Goal: Communication & Community: Answer question/provide support

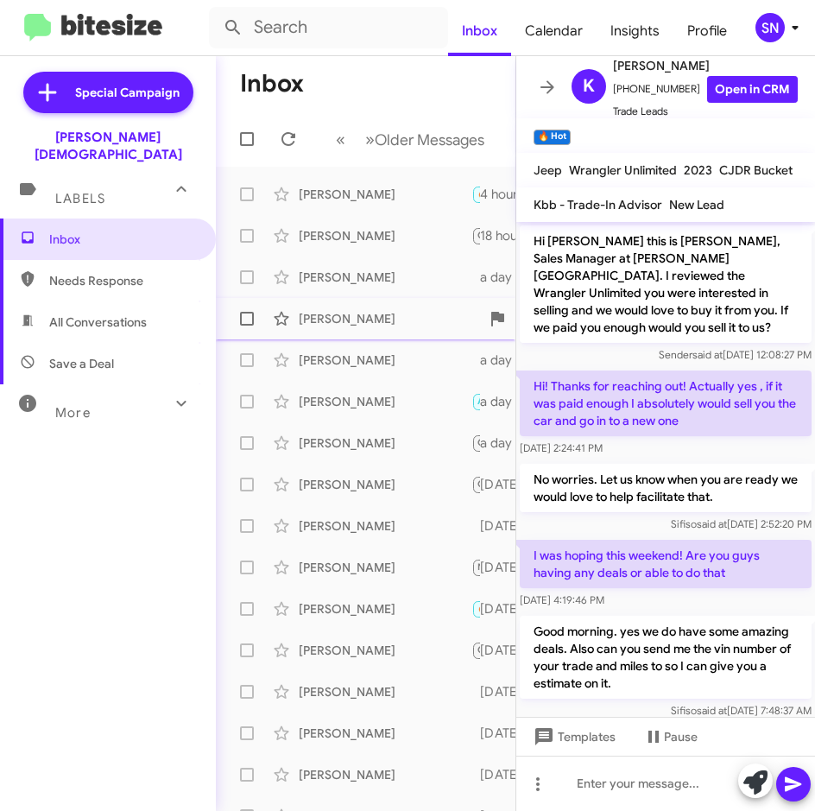
scroll to position [525, 0]
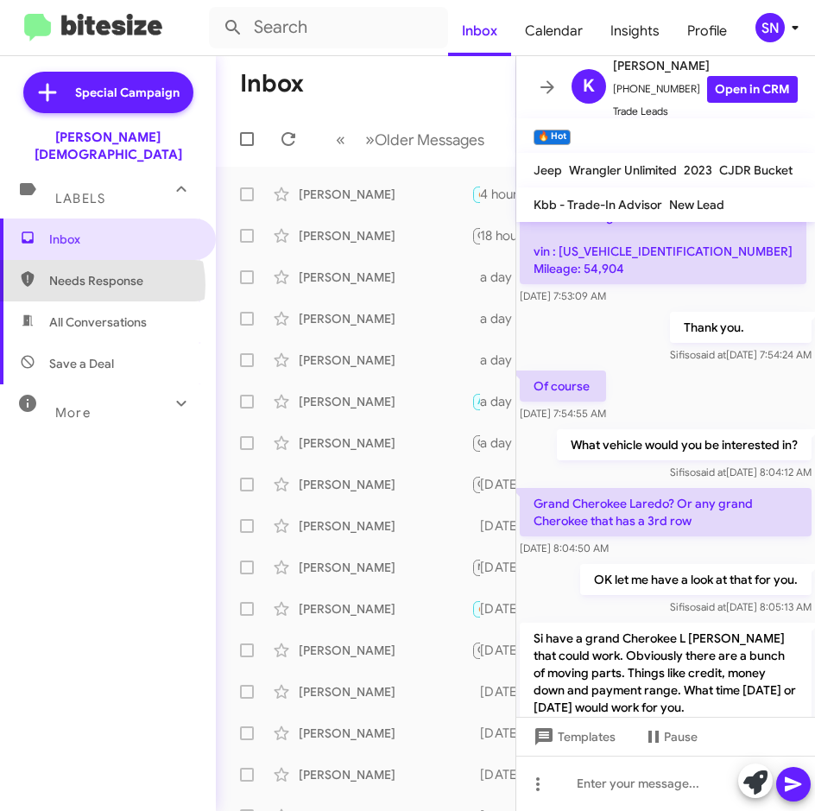
click at [94, 272] on span "Needs Response" at bounding box center [122, 280] width 147 height 17
type input "in:needs-response"
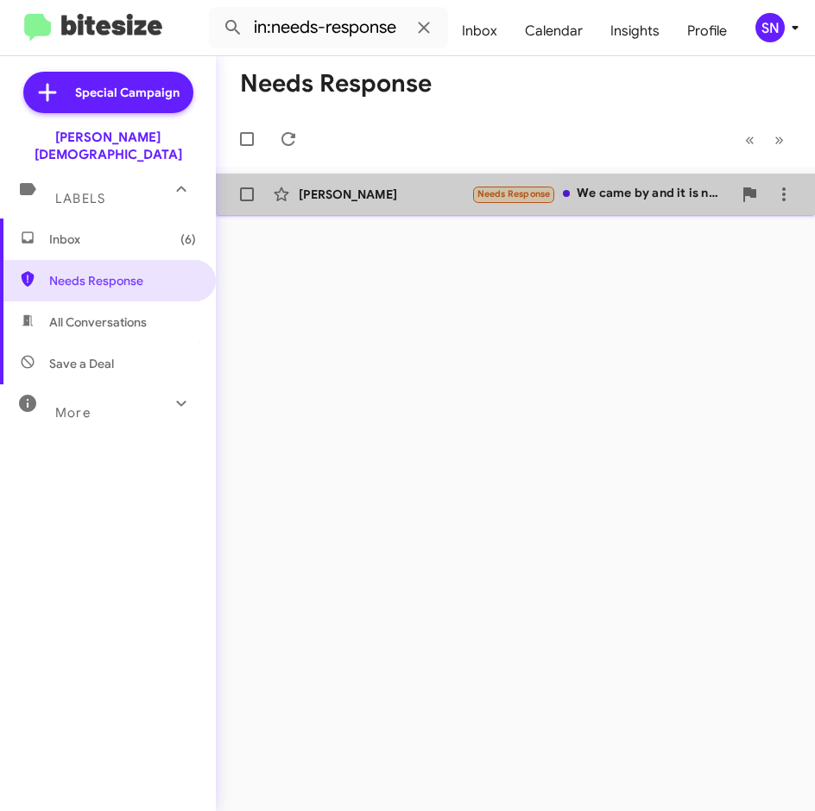
click at [358, 193] on div "[PERSON_NAME]" at bounding box center [385, 194] width 173 height 17
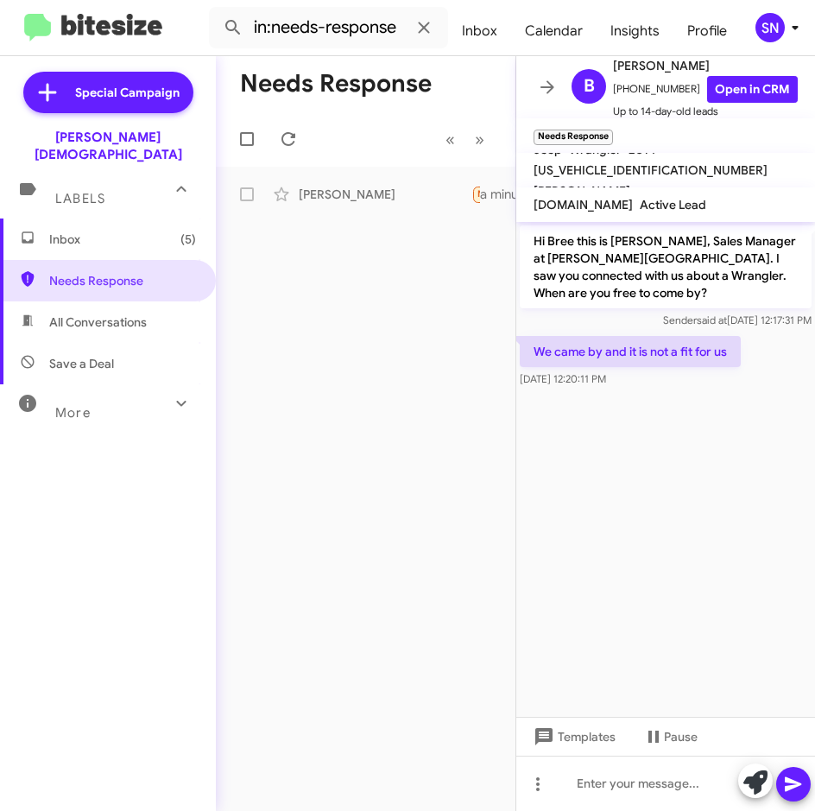
click at [133, 240] on span "Inbox (5)" at bounding box center [108, 239] width 216 height 41
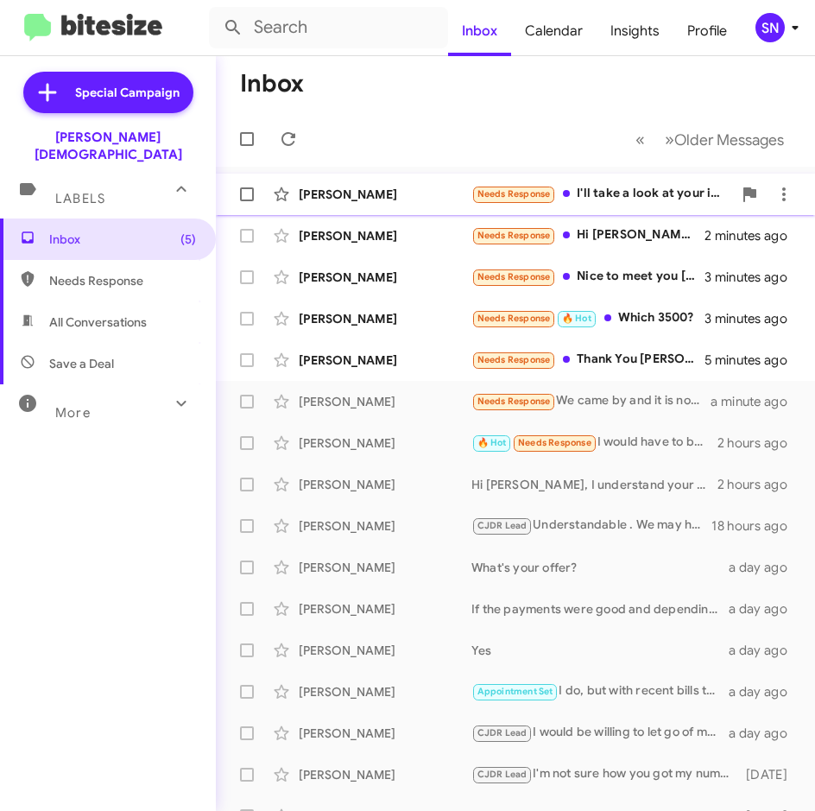
click at [369, 206] on div "[PERSON_NAME] Needs Response I'll take a look at your inventory 2 minutes ago" at bounding box center [516, 194] width 572 height 35
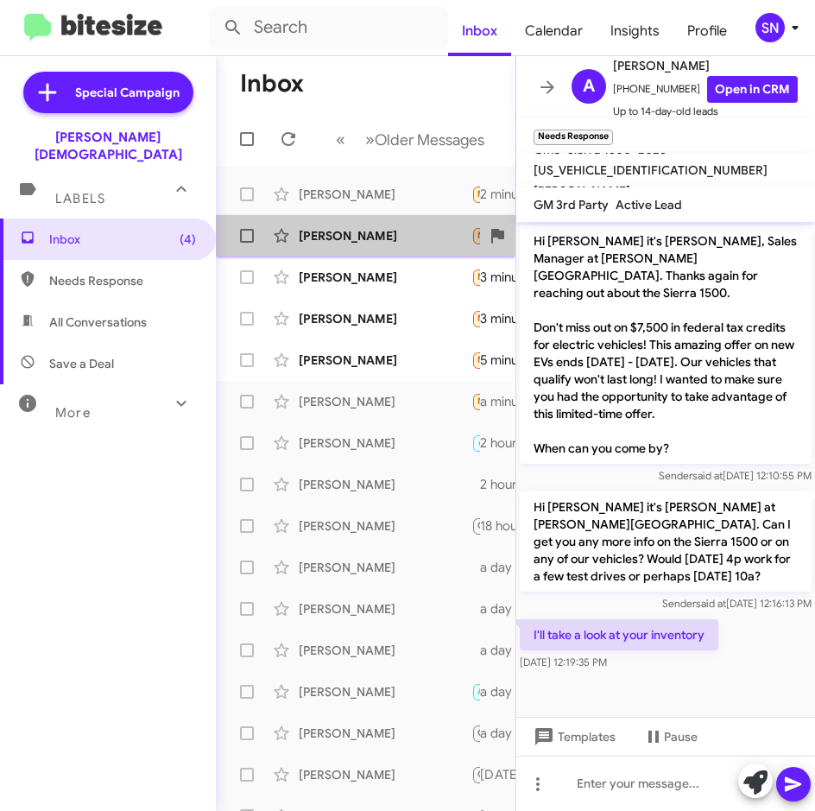
click at [368, 236] on div "[PERSON_NAME]" at bounding box center [385, 235] width 173 height 17
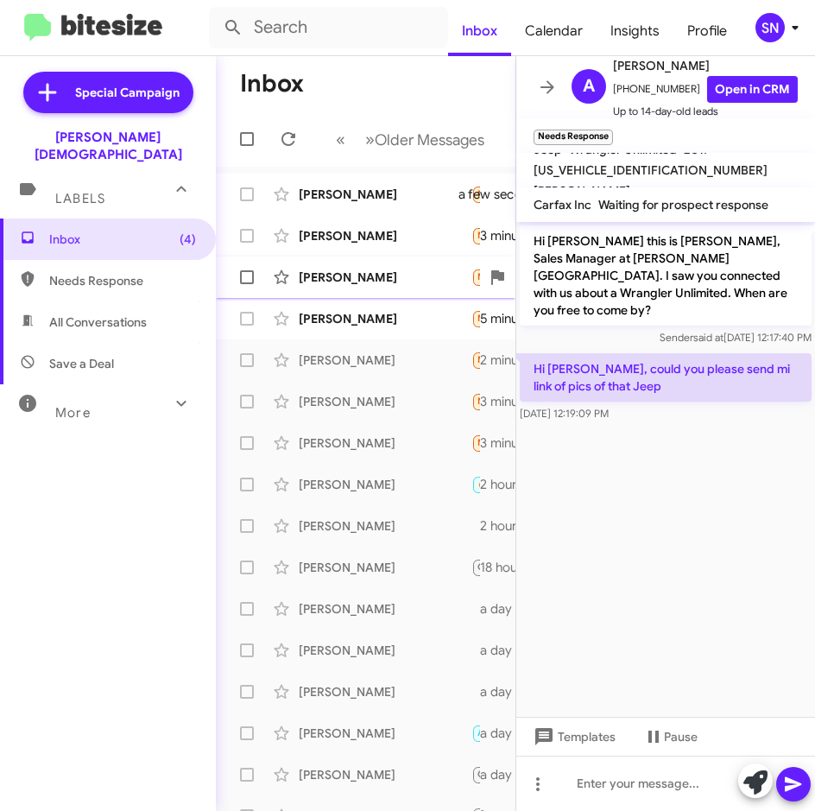
click at [379, 274] on div "[PERSON_NAME]" at bounding box center [385, 277] width 173 height 17
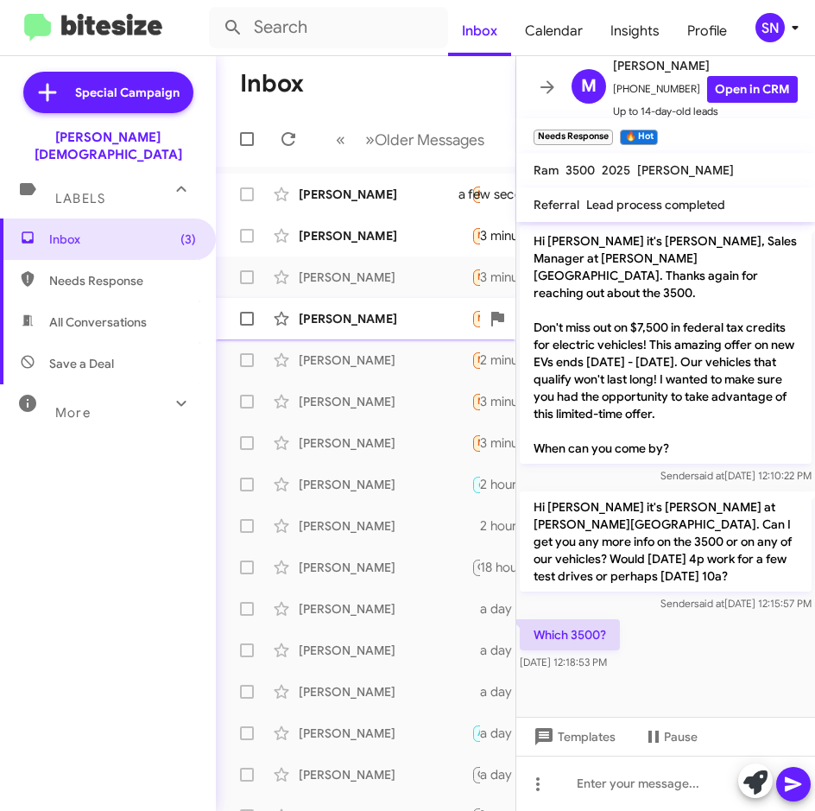
click at [402, 314] on div "[PERSON_NAME]" at bounding box center [385, 318] width 173 height 17
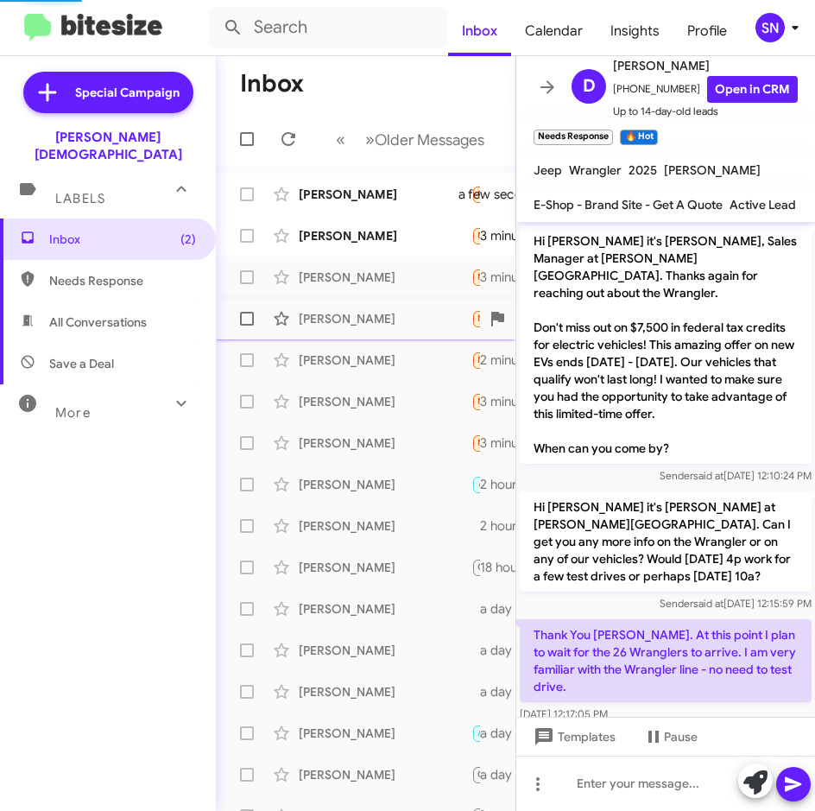
scroll to position [22, 0]
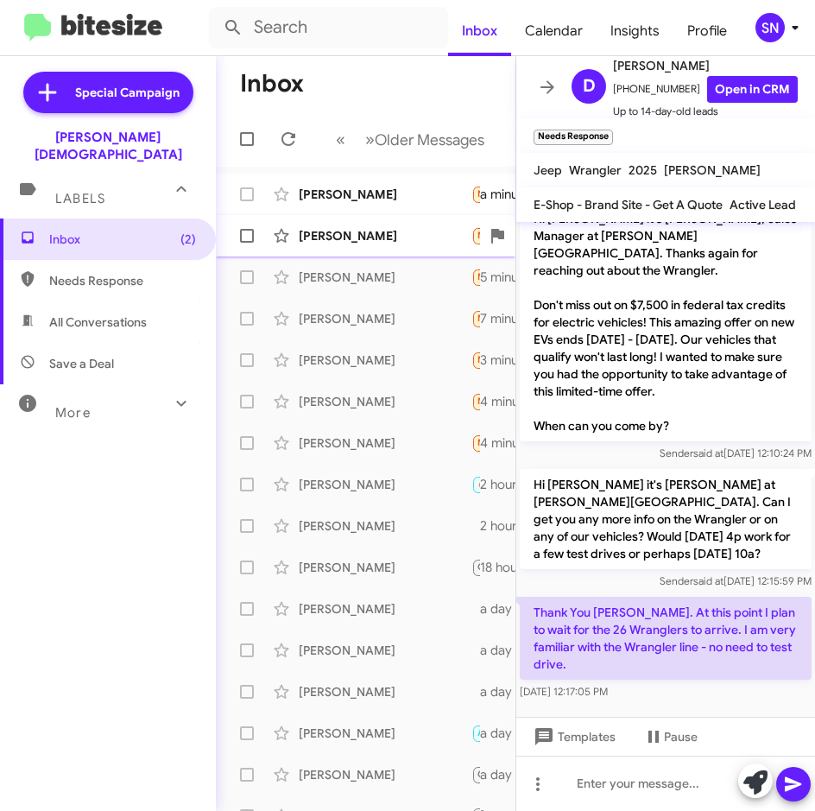
click at [305, 242] on div "[PERSON_NAME]" at bounding box center [385, 235] width 173 height 17
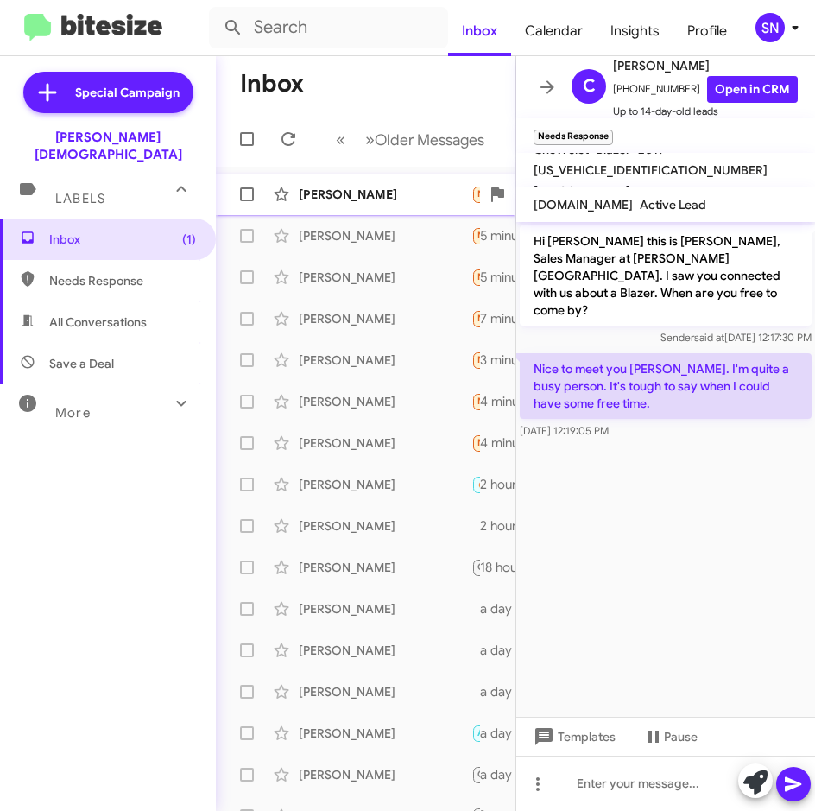
click at [339, 202] on div "[PERSON_NAME]" at bounding box center [385, 194] width 173 height 17
